Goal: Entertainment & Leisure: Browse casually

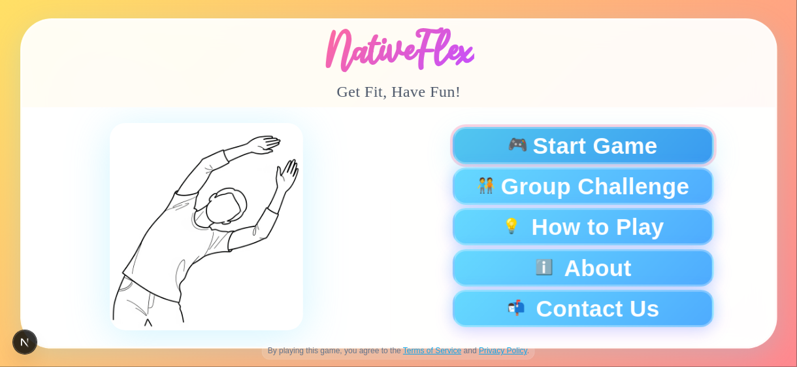
click at [551, 148] on span "Start Game" at bounding box center [595, 145] width 125 height 23
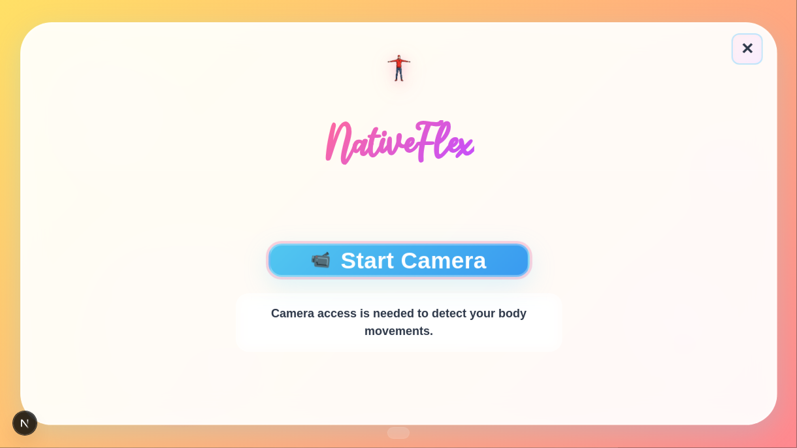
click at [488, 255] on button "📹 Start Camera" at bounding box center [398, 260] width 261 height 33
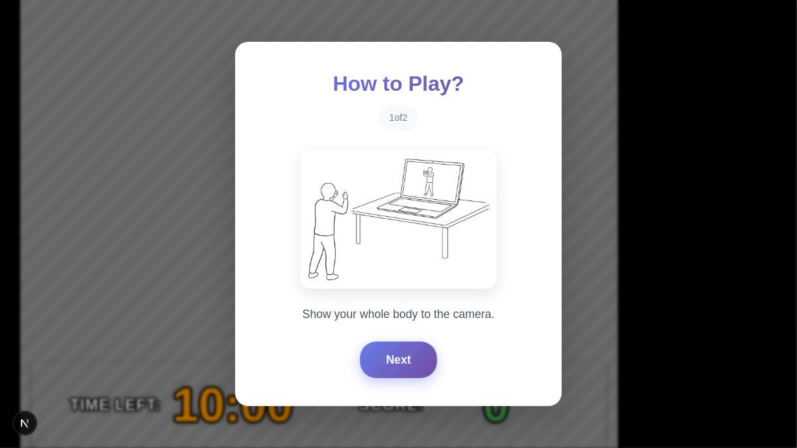
click at [394, 344] on button "Next" at bounding box center [398, 360] width 77 height 37
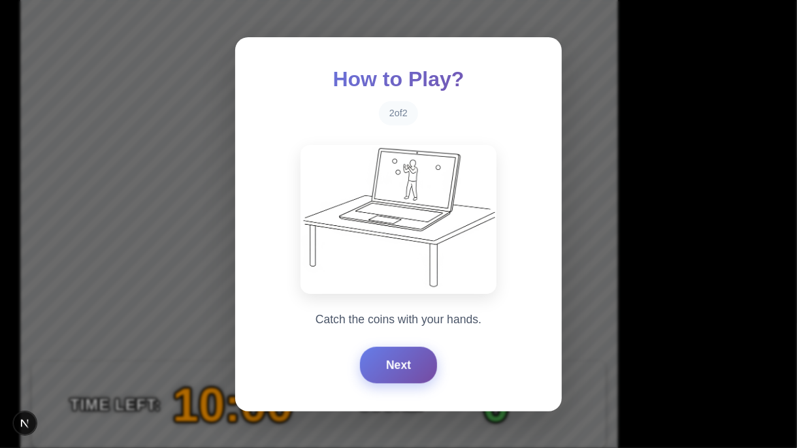
click at [394, 344] on button "Next" at bounding box center [398, 365] width 77 height 37
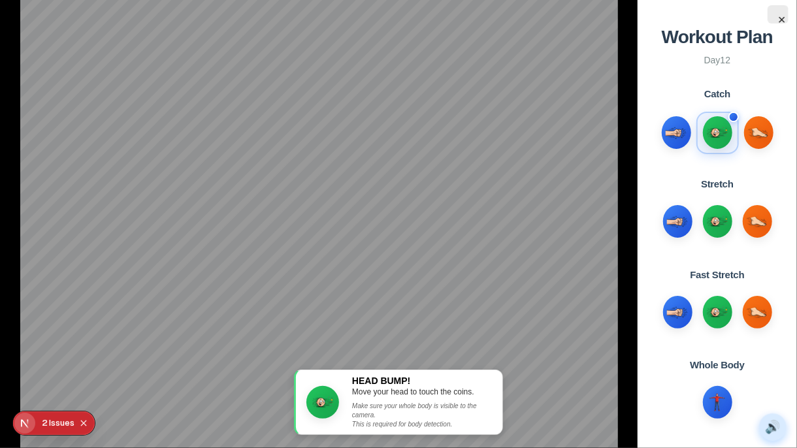
click at [775, 344] on button "🔊" at bounding box center [772, 427] width 27 height 27
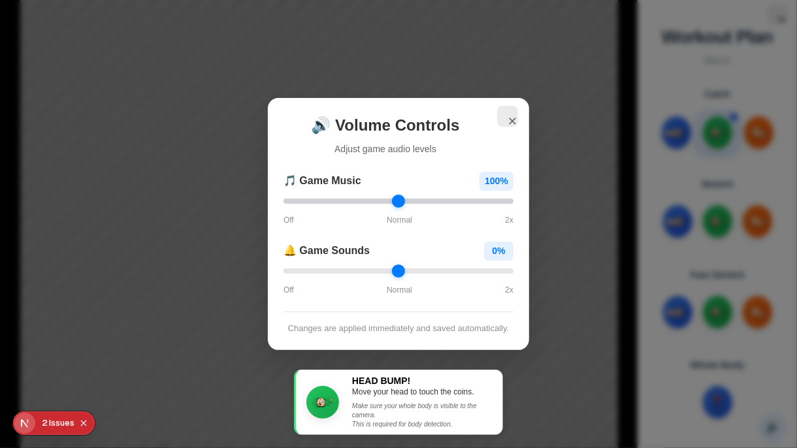
drag, startPoint x: 305, startPoint y: 196, endPoint x: 399, endPoint y: 199, distance: 93.5
type input "*"
click at [399, 199] on input "range" at bounding box center [399, 201] width 230 height 5
drag, startPoint x: 290, startPoint y: 265, endPoint x: 340, endPoint y: 271, distance: 50.7
type input "***"
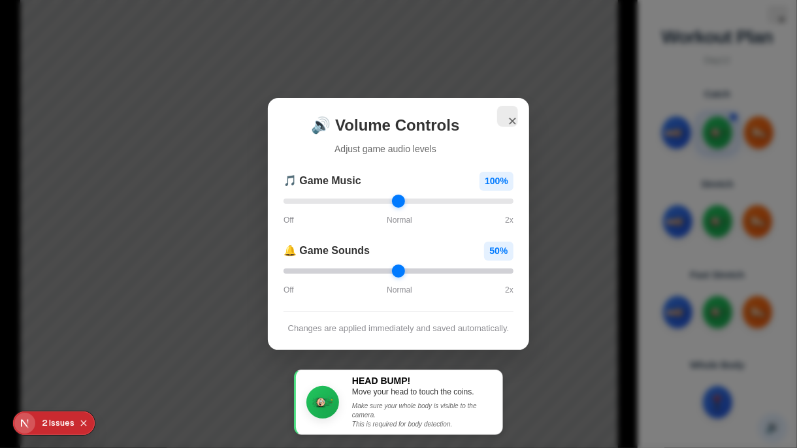
click at [340, 271] on input "range" at bounding box center [399, 271] width 230 height 5
drag, startPoint x: 400, startPoint y: 197, endPoint x: 358, endPoint y: 192, distance: 42.1
type input "***"
click at [358, 199] on input "range" at bounding box center [399, 201] width 230 height 5
click at [563, 137] on div "✕ 🔊 Volume Controls Adjust game audio levels 🎵 Game Music 60 % Off Normal 2x 🔔 …" at bounding box center [398, 224] width 797 height 448
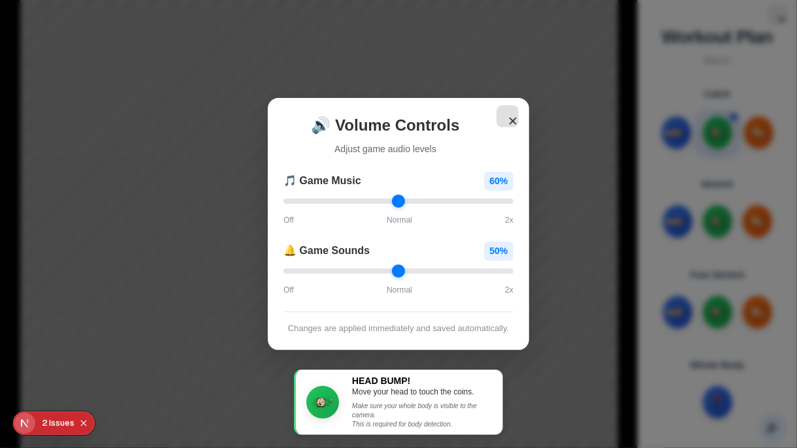
click at [508, 114] on button "✕" at bounding box center [508, 116] width 22 height 22
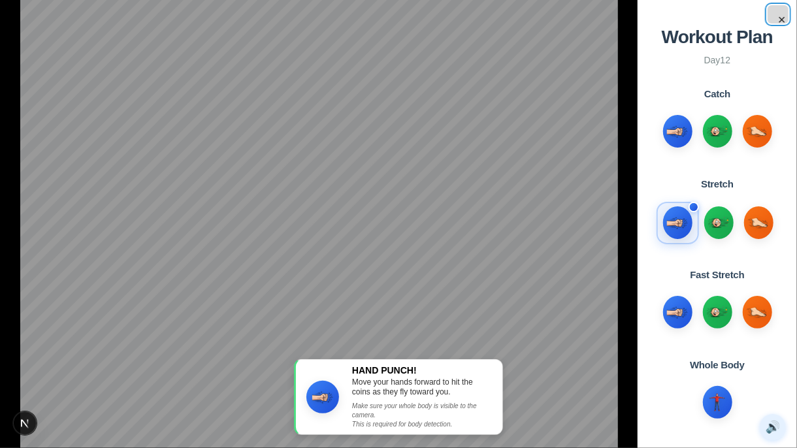
click at [787, 18] on button "×" at bounding box center [778, 14] width 21 height 18
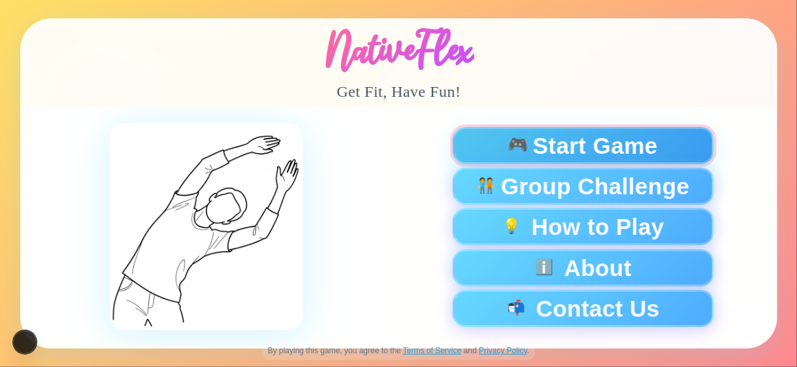
click at [526, 144] on span "🎮" at bounding box center [518, 146] width 22 height 18
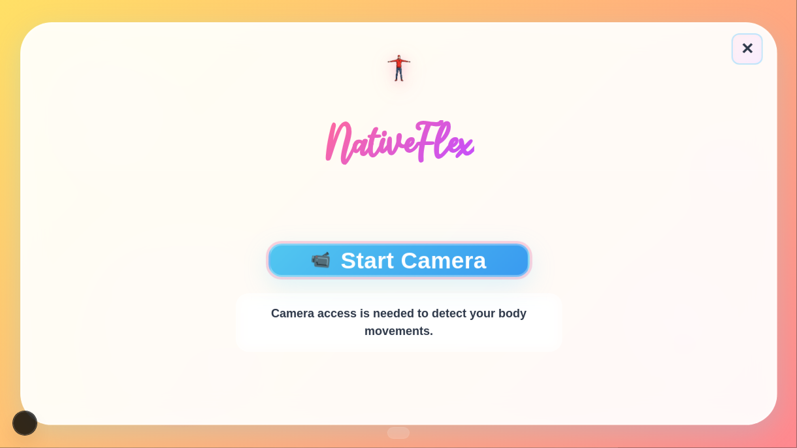
click at [466, 265] on button "📹 Start Camera" at bounding box center [398, 260] width 261 height 33
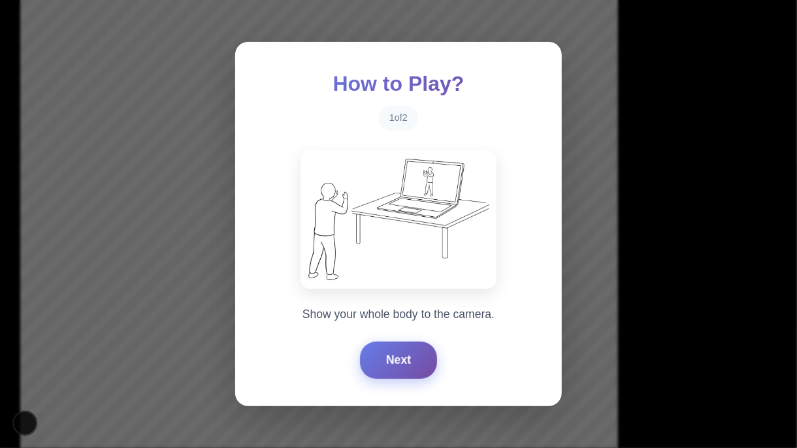
click at [395, 354] on button "Next" at bounding box center [398, 360] width 77 height 37
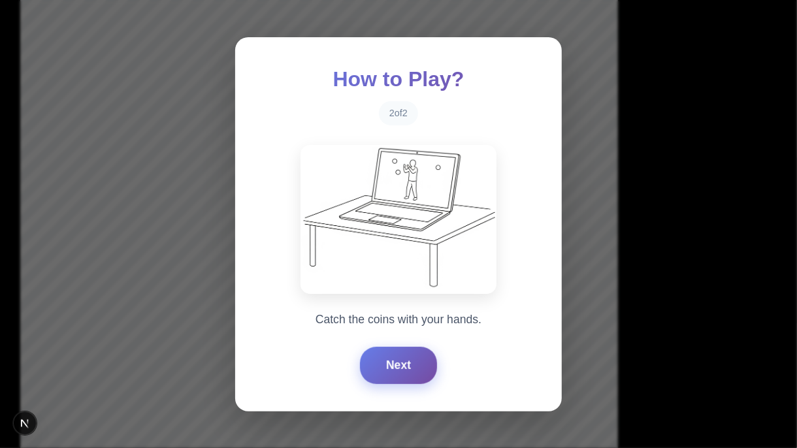
click at [395, 354] on button "Next" at bounding box center [398, 365] width 77 height 37
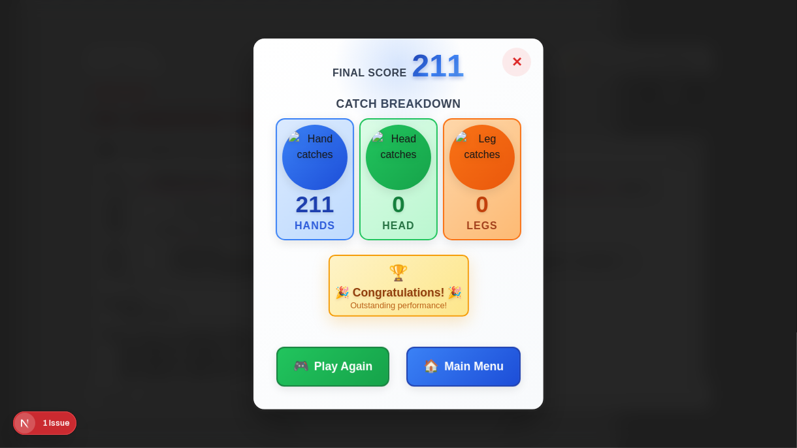
click at [520, 57] on button "✕" at bounding box center [517, 62] width 29 height 29
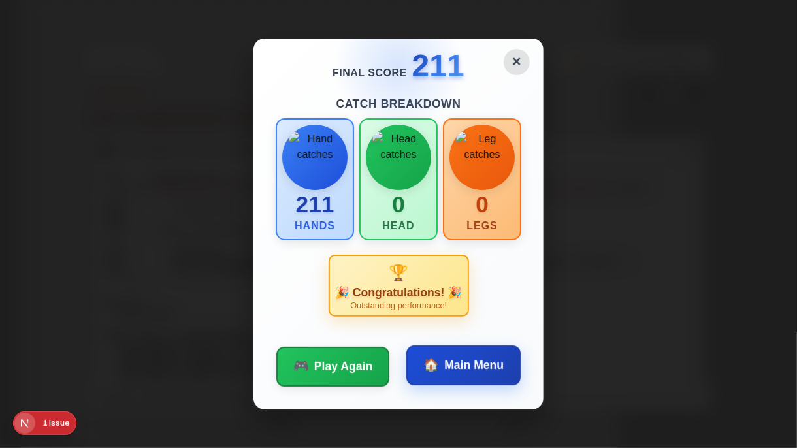
click at [472, 366] on span "Main Menu" at bounding box center [473, 365] width 59 height 17
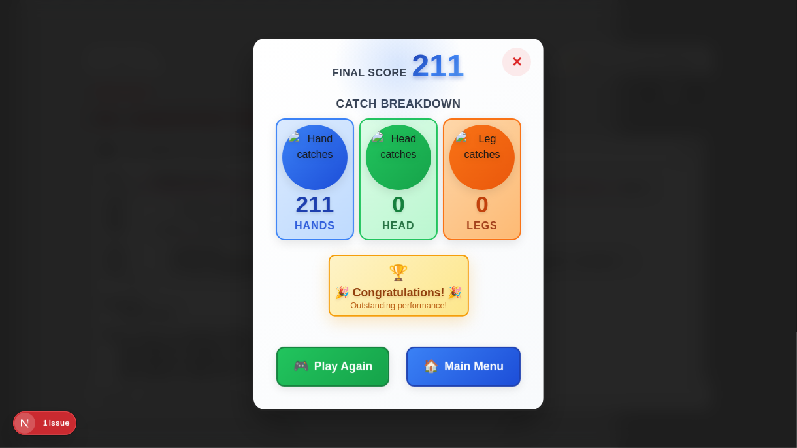
click at [523, 65] on button "✕" at bounding box center [517, 62] width 29 height 29
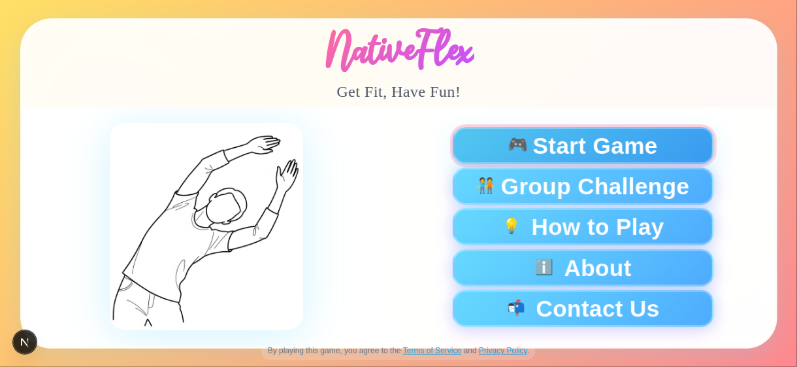
click at [616, 140] on span "Start Game" at bounding box center [595, 145] width 125 height 23
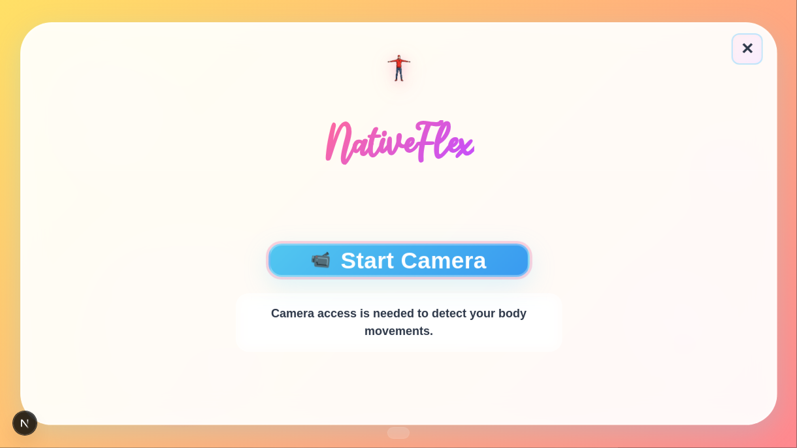
click at [409, 256] on button "📹 Start Camera" at bounding box center [398, 260] width 261 height 33
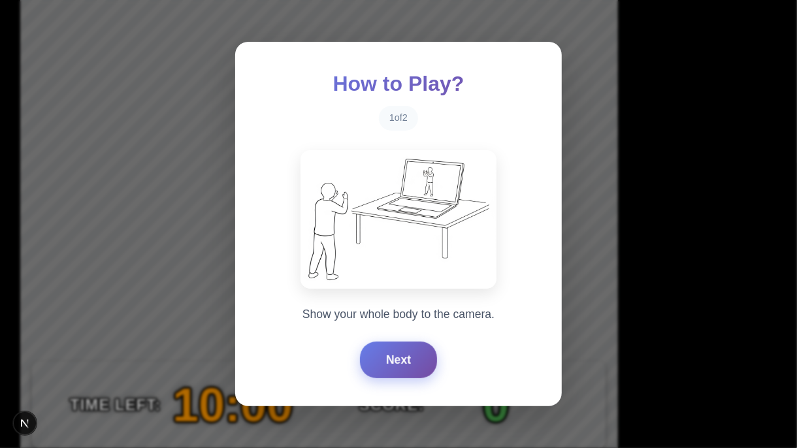
click at [384, 366] on button "Next" at bounding box center [398, 360] width 77 height 37
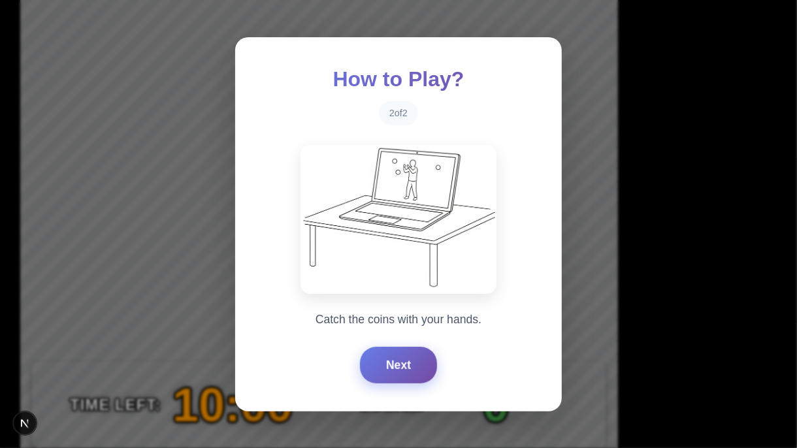
click at [384, 366] on button "Next" at bounding box center [398, 365] width 77 height 37
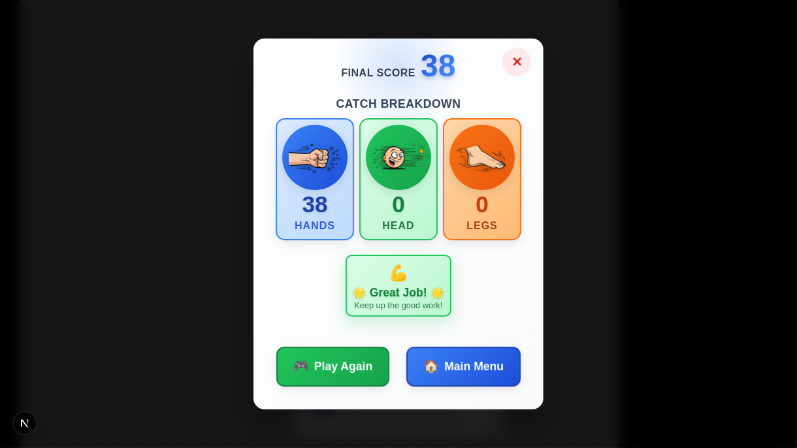
click at [508, 62] on button "✕" at bounding box center [517, 62] width 29 height 29
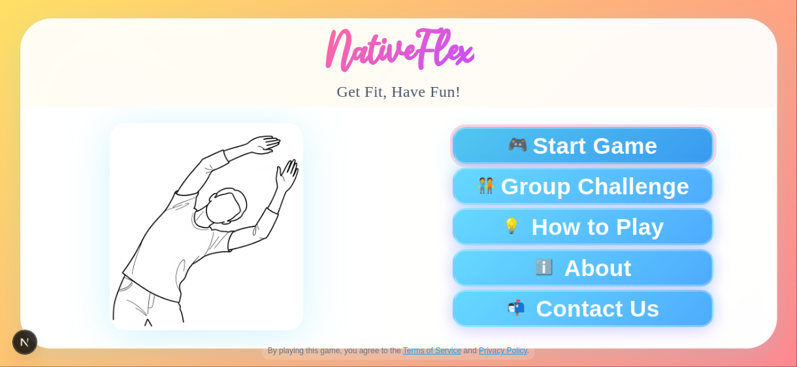
click at [538, 141] on span "Start Game" at bounding box center [595, 145] width 125 height 23
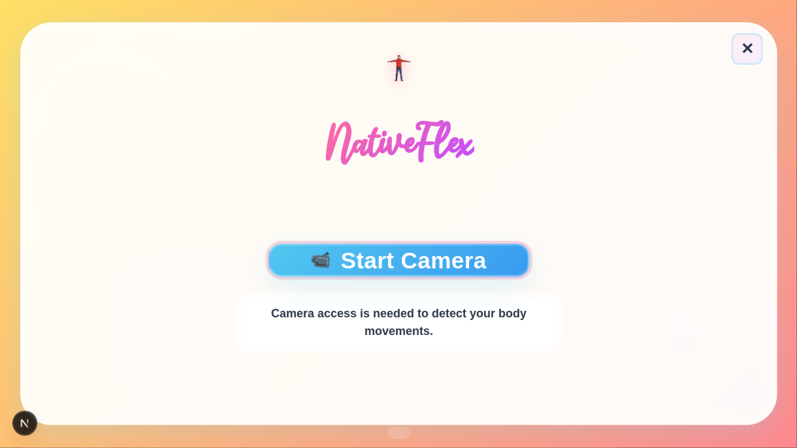
click at [421, 261] on button "📹 Start Camera" at bounding box center [398, 260] width 261 height 33
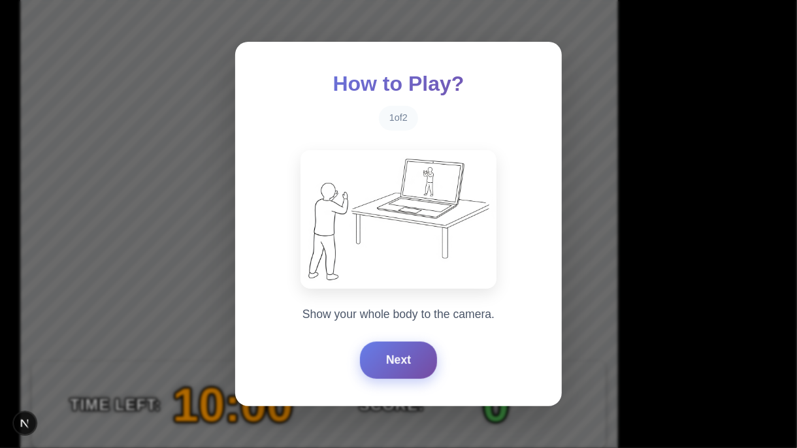
click at [394, 363] on button "Next" at bounding box center [398, 360] width 77 height 37
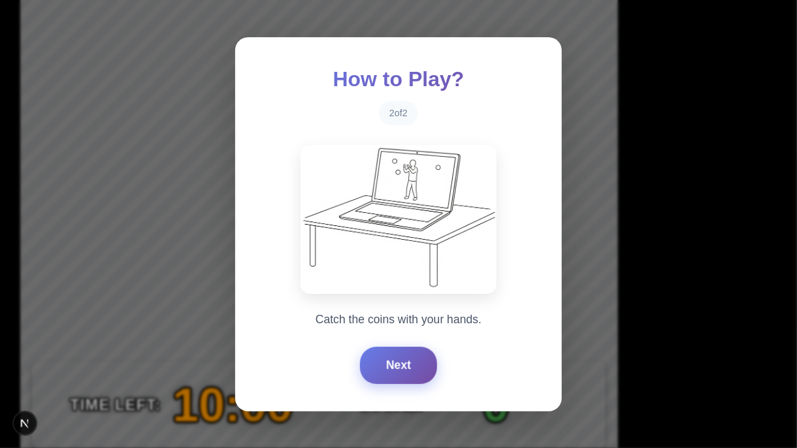
click at [394, 363] on button "Next" at bounding box center [398, 365] width 77 height 37
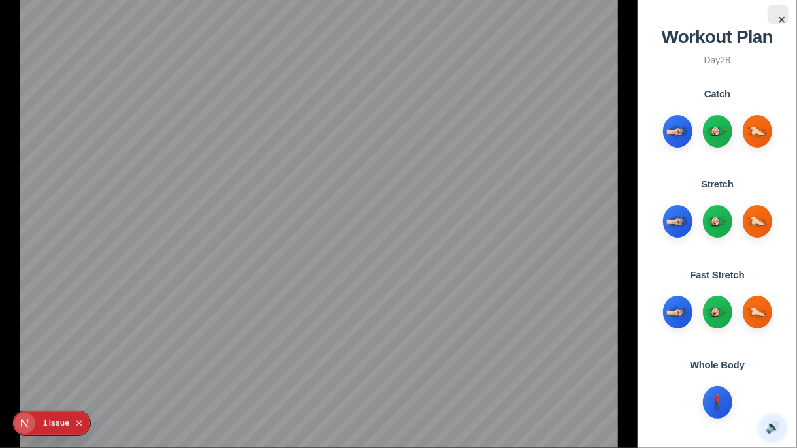
click at [55, 366] on div "Issue" at bounding box center [59, 424] width 21 height 24
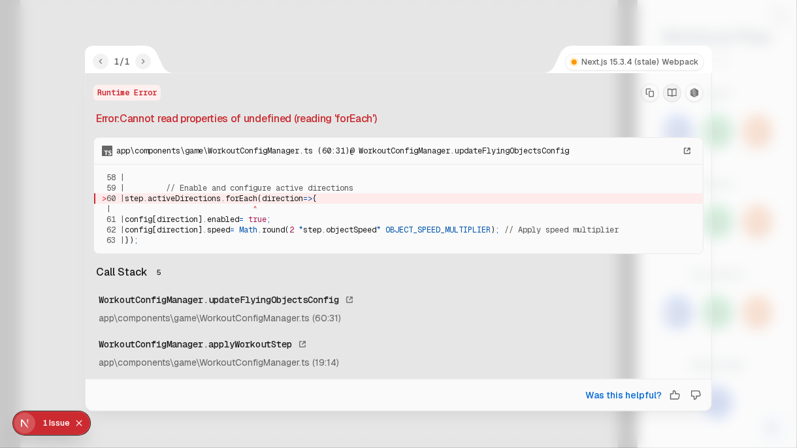
click at [651, 90] on icon "Copy Stack Trace" at bounding box center [650, 92] width 9 height 9
click at [75, 366] on icon "Collapse issues badge" at bounding box center [79, 424] width 8 height 8
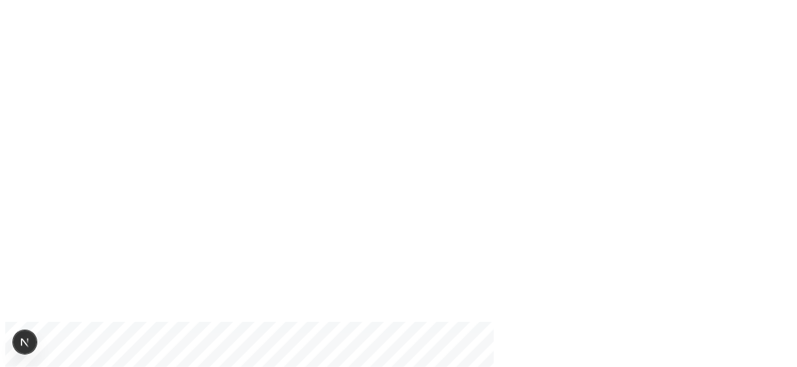
click at [14, 331] on button "Open Next.js Dev Tools" at bounding box center [24, 341] width 21 height 21
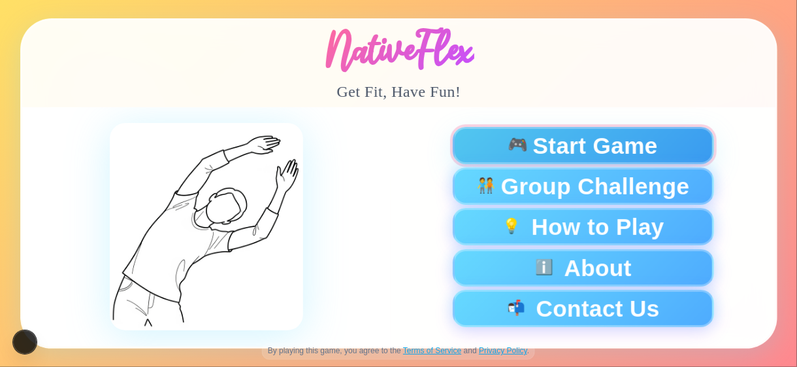
click at [610, 145] on span "Start Game" at bounding box center [595, 145] width 125 height 23
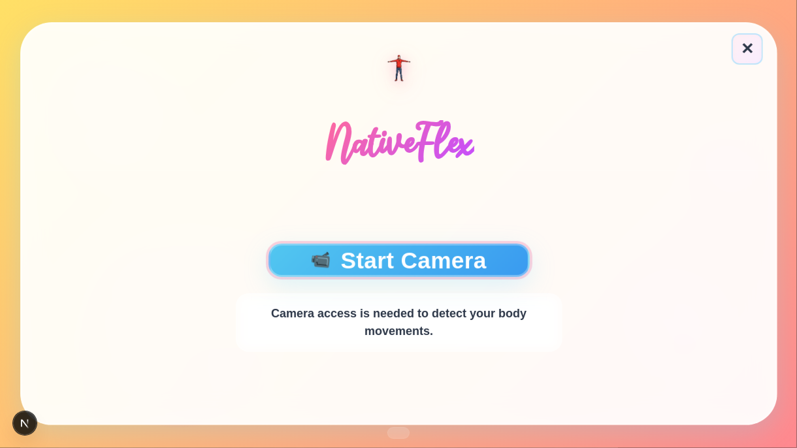
click at [405, 254] on button "📹 Start Camera" at bounding box center [398, 260] width 261 height 33
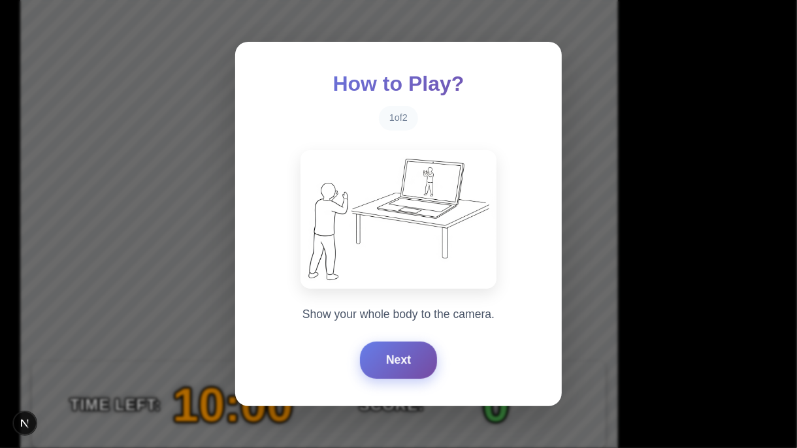
click at [383, 365] on button "Next" at bounding box center [398, 360] width 77 height 37
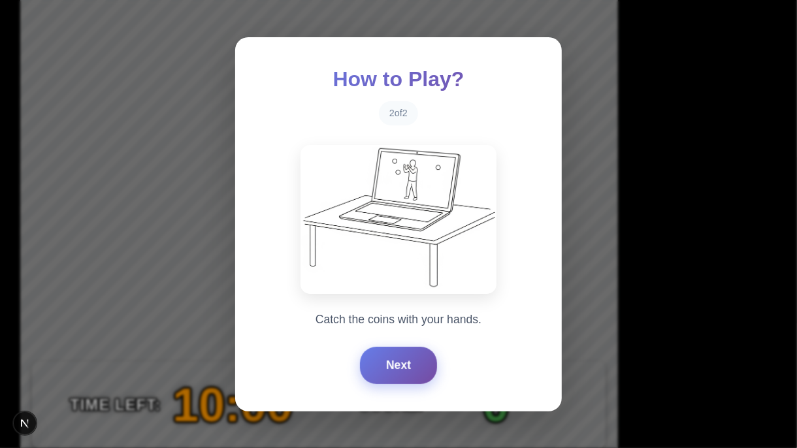
click at [383, 365] on button "Next" at bounding box center [398, 365] width 77 height 37
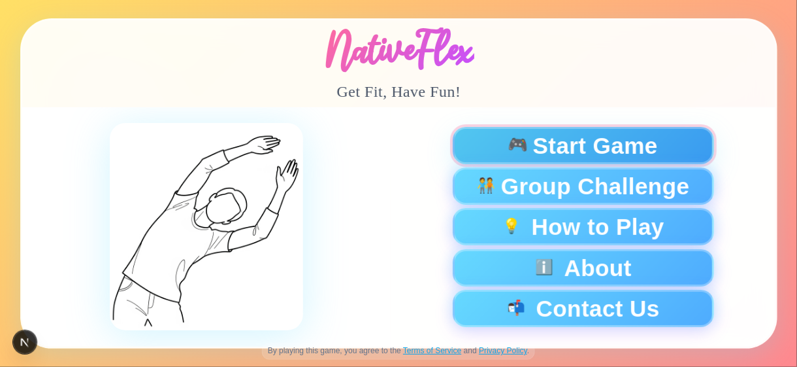
click at [527, 145] on div "🎮 Start Game" at bounding box center [582, 145] width 239 height 23
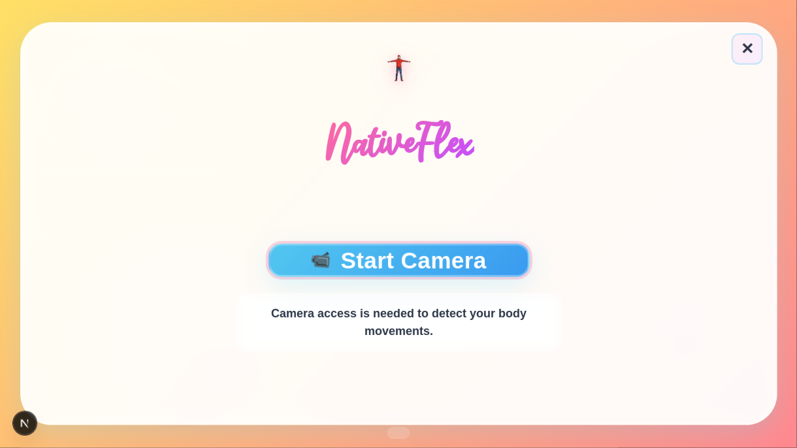
click at [439, 253] on button "📹 Start Camera" at bounding box center [398, 260] width 261 height 33
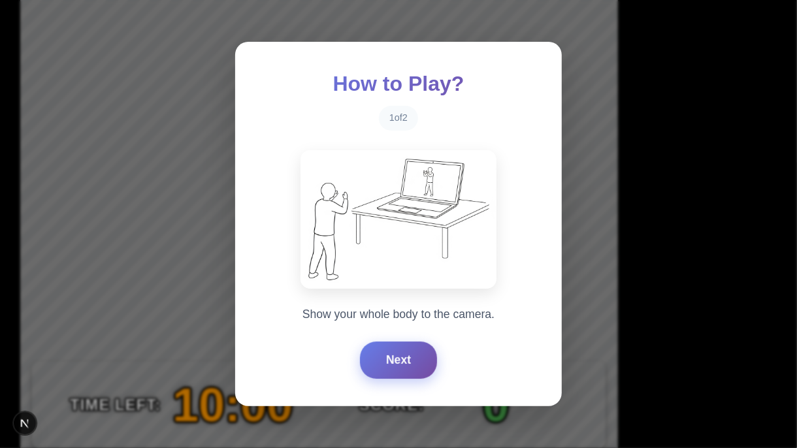
click at [395, 365] on button "Next" at bounding box center [398, 360] width 77 height 37
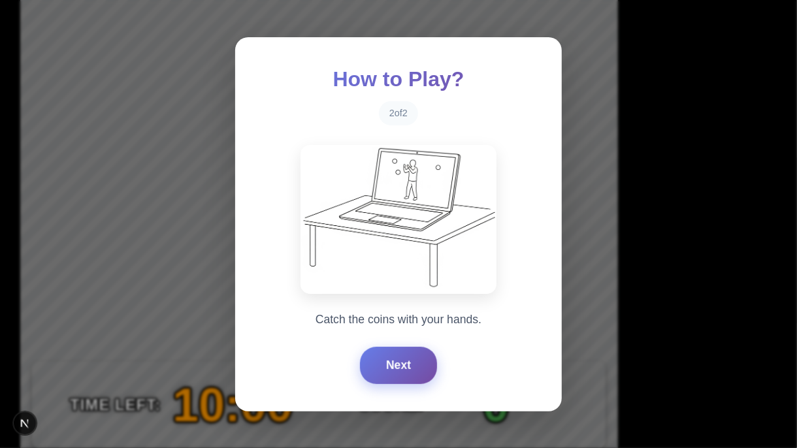
click at [395, 365] on button "Next" at bounding box center [398, 365] width 77 height 37
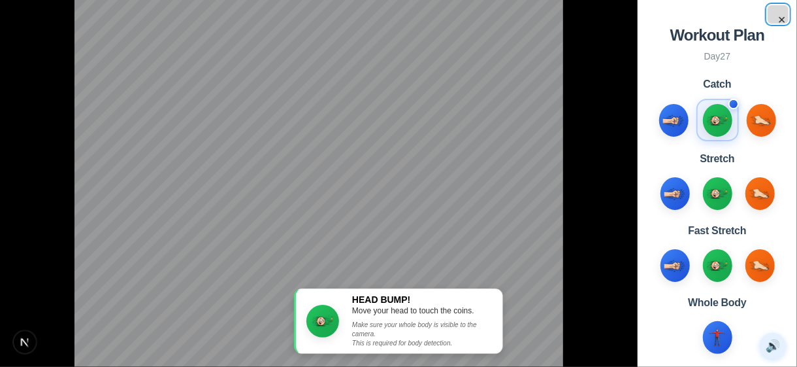
click at [782, 21] on button "×" at bounding box center [778, 14] width 21 height 18
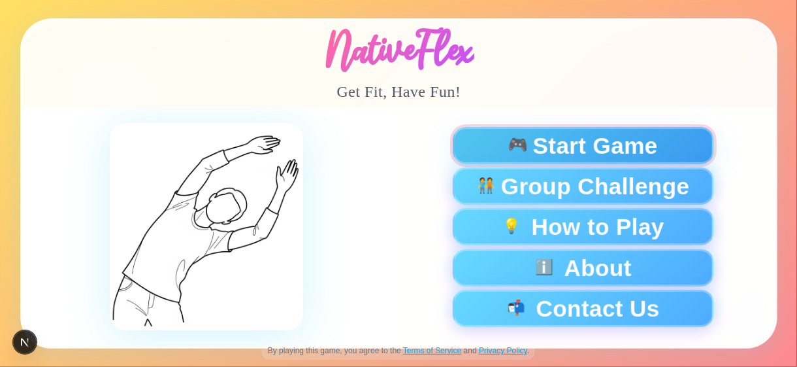
click at [588, 143] on span "Start Game" at bounding box center [595, 145] width 125 height 23
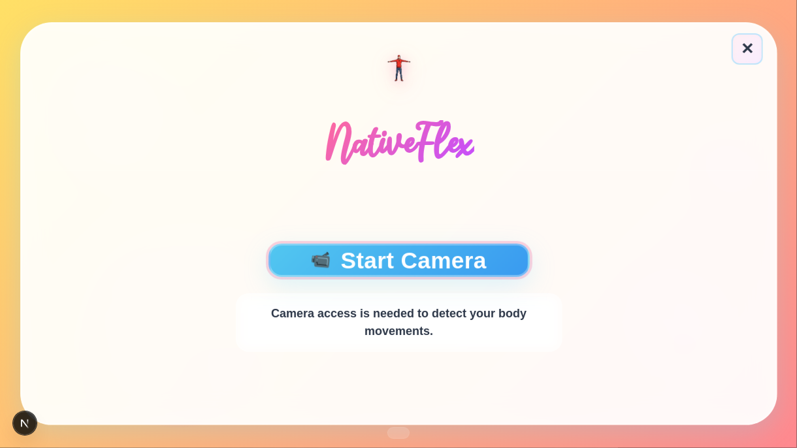
click at [469, 261] on button "📹 Start Camera" at bounding box center [398, 260] width 261 height 33
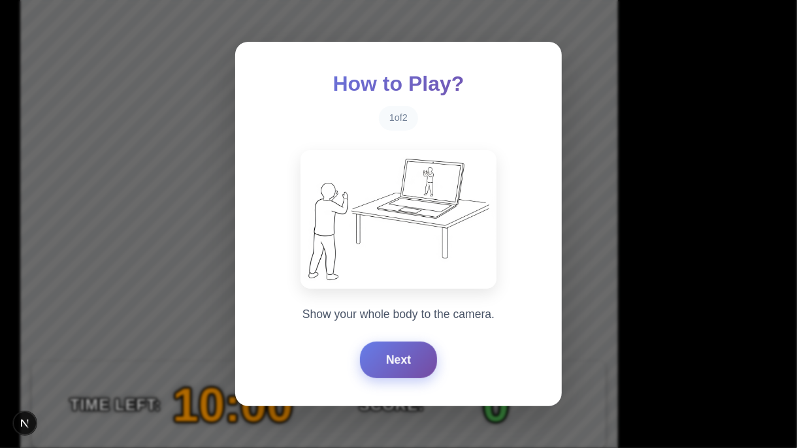
click at [405, 357] on button "Next" at bounding box center [398, 360] width 77 height 37
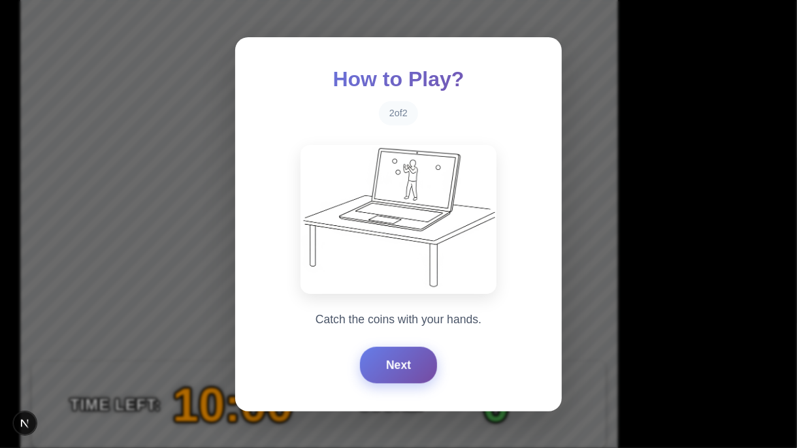
click at [405, 357] on button "Next" at bounding box center [398, 365] width 77 height 37
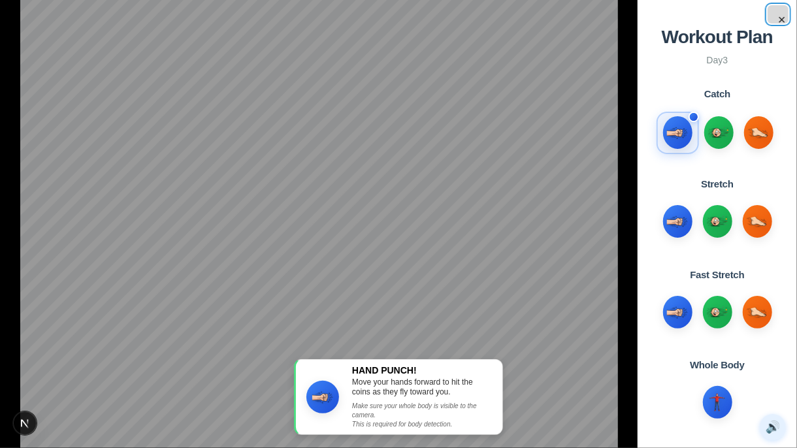
click at [782, 20] on button "×" at bounding box center [778, 14] width 21 height 18
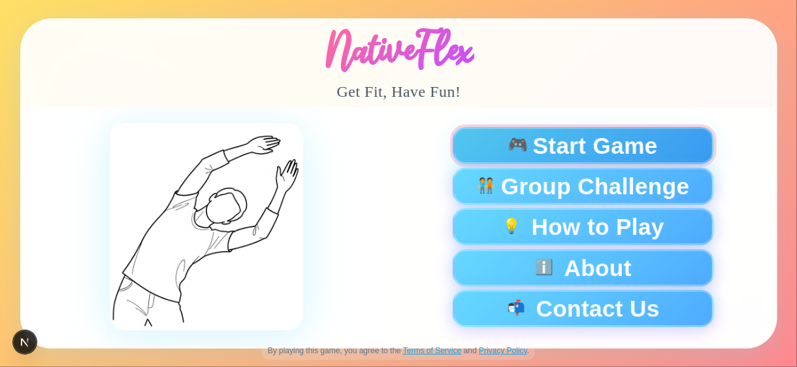
click at [592, 136] on span "Start Game" at bounding box center [595, 145] width 125 height 23
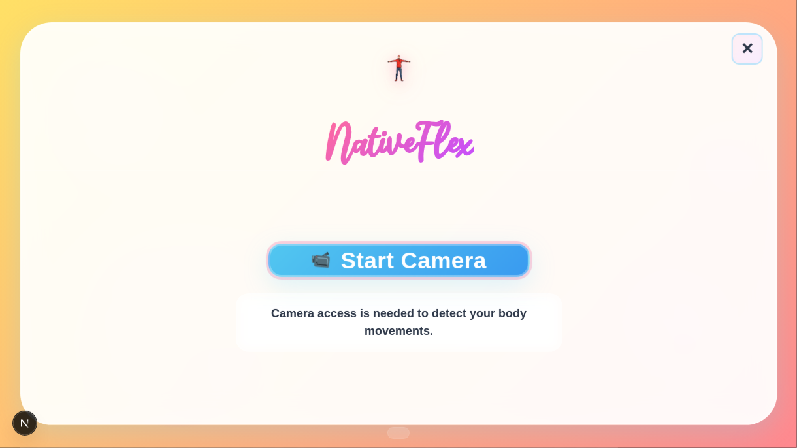
click at [466, 265] on button "📹 Start Camera" at bounding box center [398, 260] width 261 height 33
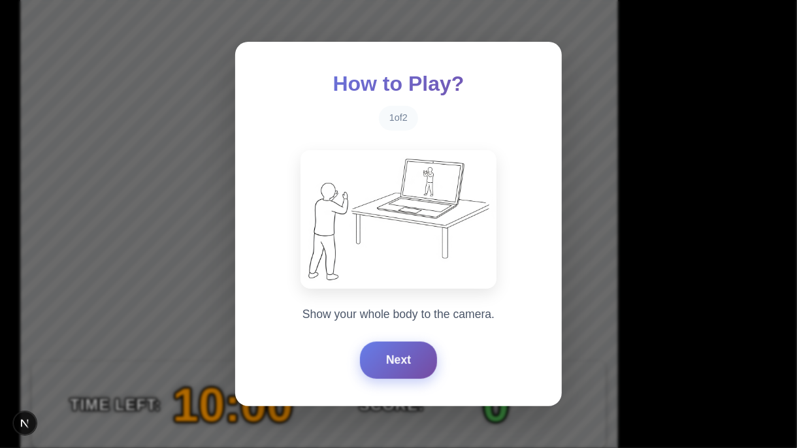
click at [406, 366] on button "Next" at bounding box center [398, 360] width 77 height 37
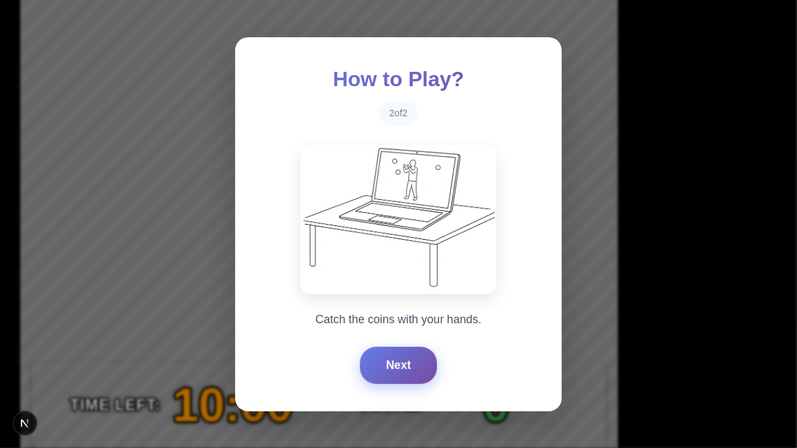
click at [405, 366] on button "Next" at bounding box center [398, 365] width 77 height 37
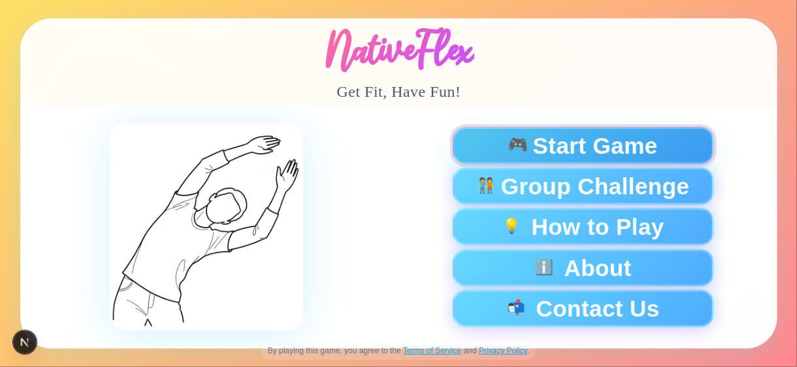
click at [488, 146] on div "🎮 Start Game" at bounding box center [582, 145] width 239 height 23
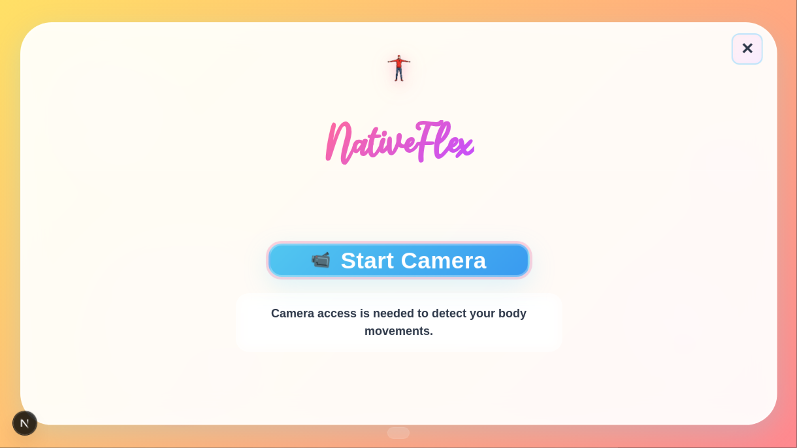
click at [407, 259] on button "📹 Start Camera" at bounding box center [398, 260] width 261 height 33
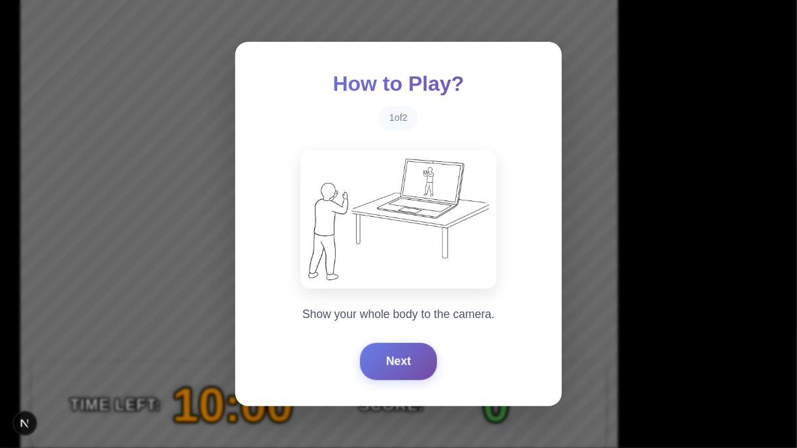
click at [389, 329] on div "How to Play? 1 of 2 Show your whole body to the camera. Next" at bounding box center [398, 224] width 327 height 364
click at [391, 346] on button "Next" at bounding box center [398, 360] width 77 height 37
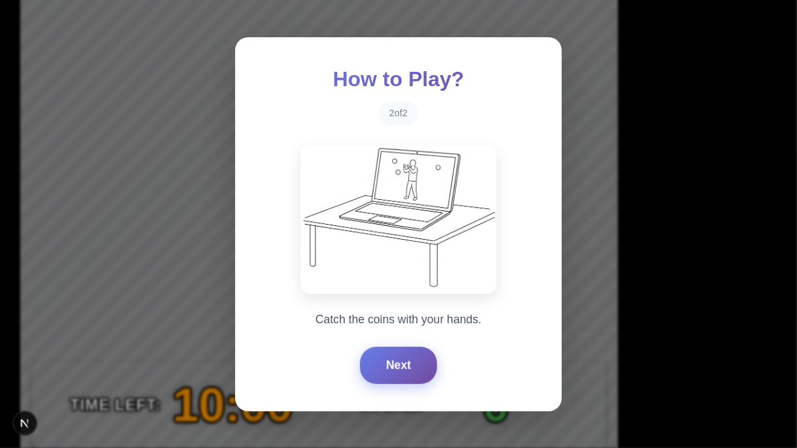
click at [398, 363] on button "Next" at bounding box center [398, 365] width 77 height 37
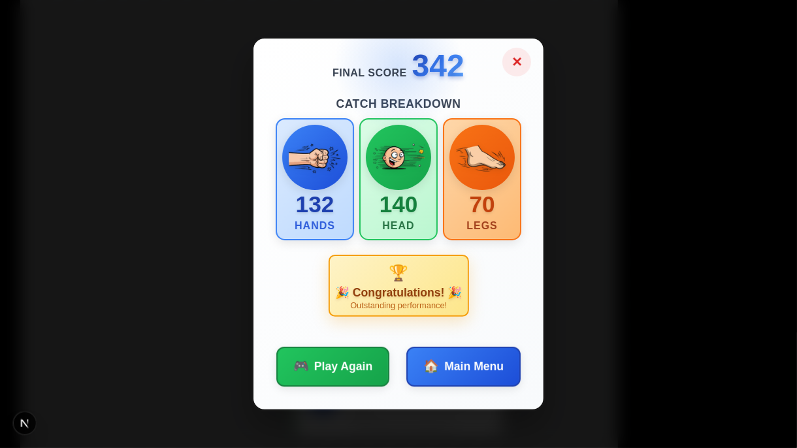
click at [519, 67] on button "✕" at bounding box center [517, 62] width 29 height 29
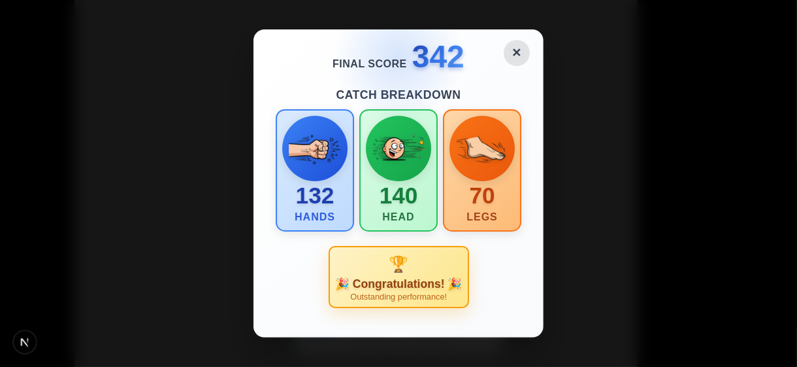
click at [518, 3] on div "✕ Final Score 342 Catch Breakdown 132 Hands 140 Head 70 Legs 🏆 🎉 Congratulation…" at bounding box center [398, 183] width 797 height 367
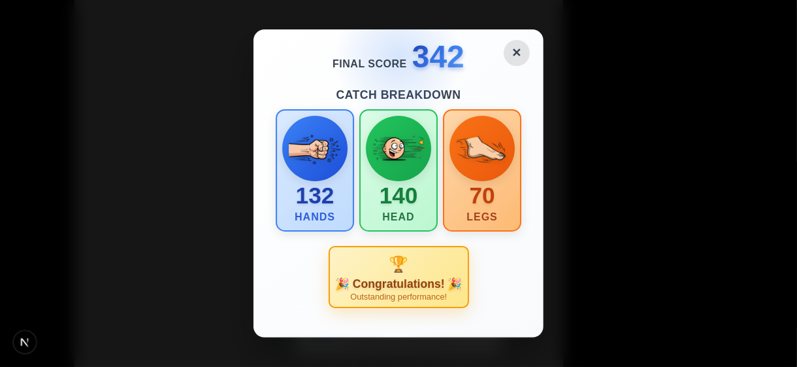
click at [517, 7] on div "✕ Final Score 342 Catch Breakdown 132 Hands 140 Head 70 Legs 🏆 🎉 Congratulation…" at bounding box center [398, 183] width 797 height 367
click at [633, 21] on div "✕ Final Score 342 Catch Breakdown 132 Hands 140 Head 70 Legs 🏆 🎉 Congratulation…" at bounding box center [398, 183] width 797 height 367
